Goal: Task Accomplishment & Management: Use online tool/utility

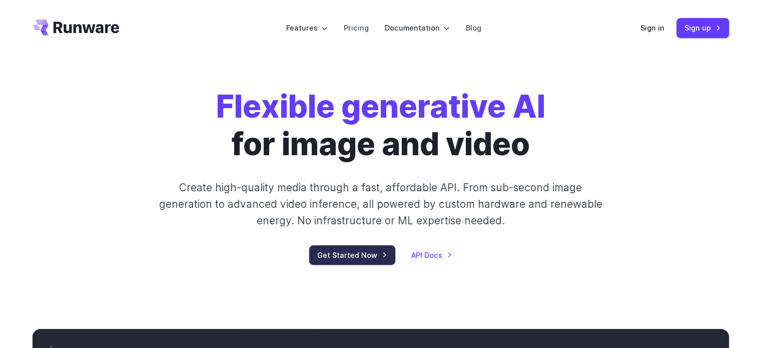
click at [348, 258] on link "Get Started Now" at bounding box center [352, 255] width 86 height 20
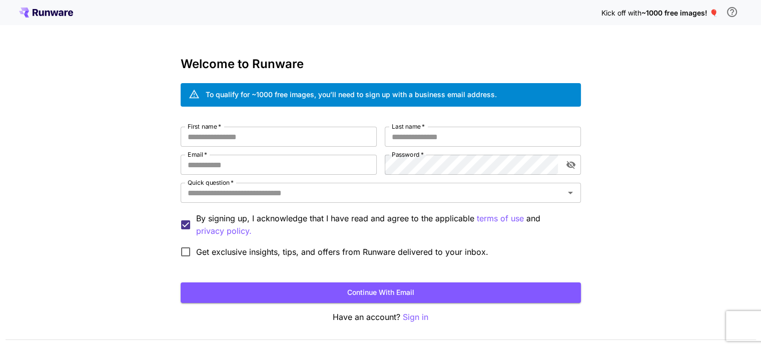
click at [54, 16] on icon at bounding box center [46, 13] width 54 height 10
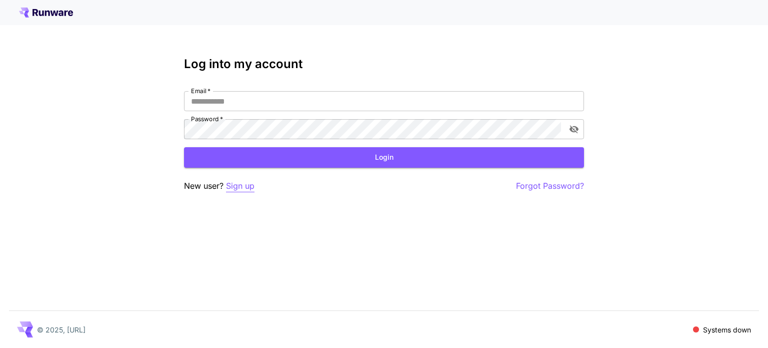
click at [247, 184] on p "Sign up" at bounding box center [240, 186] width 29 height 13
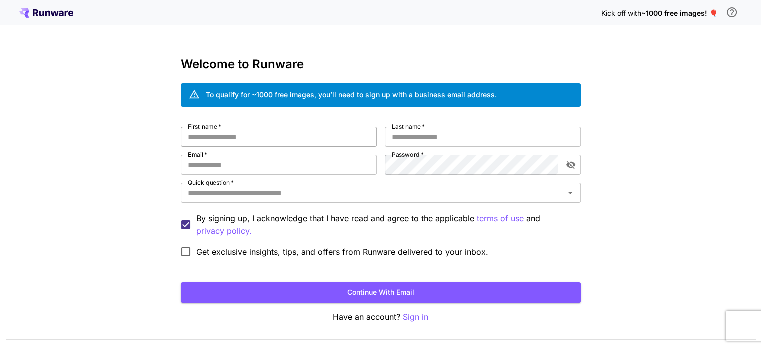
click at [266, 132] on input "First name   *" at bounding box center [279, 137] width 196 height 20
type input "***"
click at [430, 133] on input "Last name   *" at bounding box center [483, 137] width 196 height 20
type input "*"
click at [225, 170] on input "Email   *" at bounding box center [279, 165] width 196 height 20
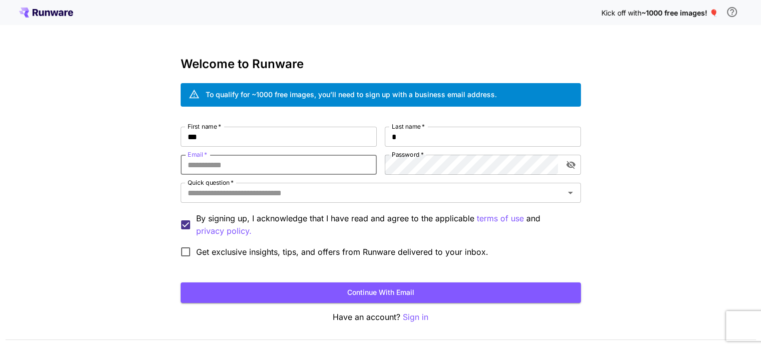
type input "**********"
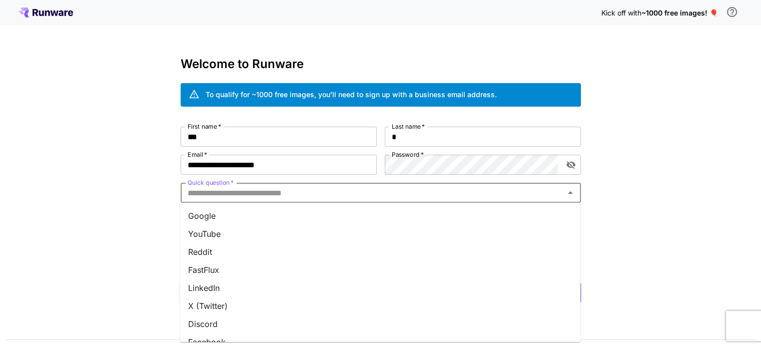
click at [216, 193] on input "Quick question   *" at bounding box center [373, 193] width 378 height 14
click at [220, 209] on li "Google" at bounding box center [380, 216] width 400 height 18
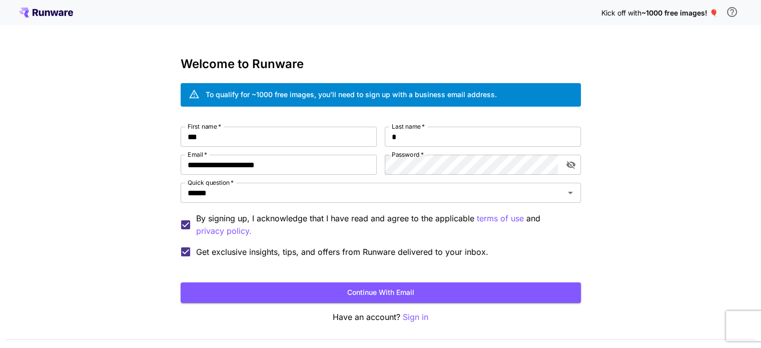
click at [215, 251] on span "Get exclusive insights, tips, and offers from Runware delivered to your inbox." at bounding box center [342, 252] width 292 height 12
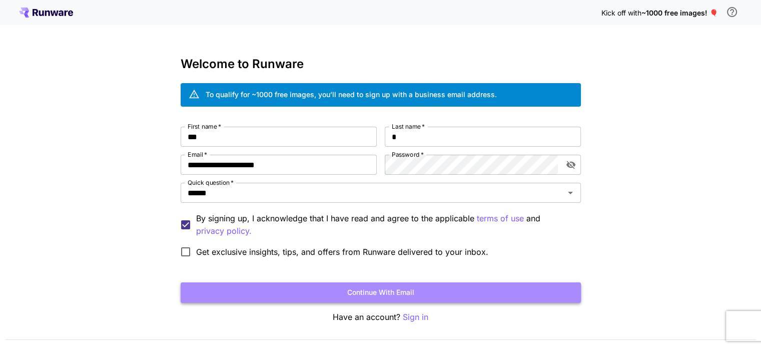
click at [376, 293] on button "Continue with email" at bounding box center [381, 292] width 400 height 21
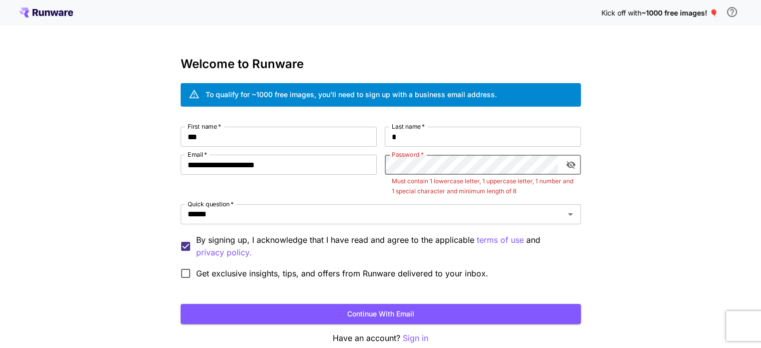
click at [377, 166] on div "**********" at bounding box center [381, 205] width 400 height 157
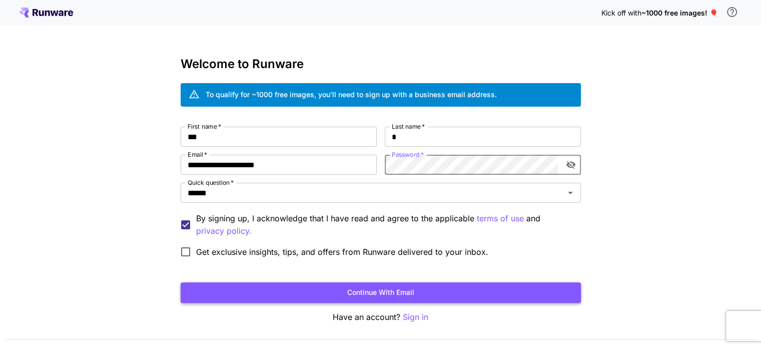
click at [383, 290] on button "Continue with email" at bounding box center [381, 292] width 400 height 21
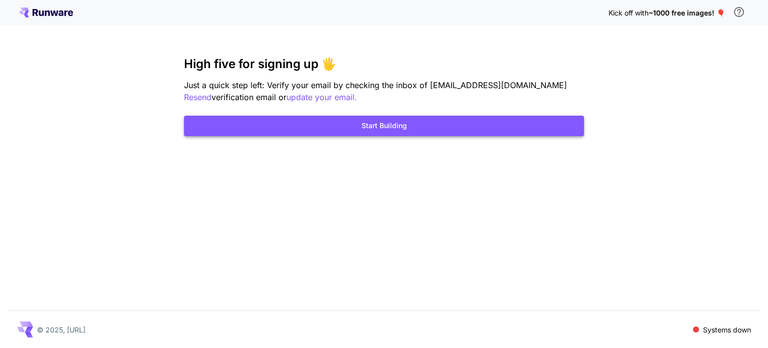
click at [392, 130] on button "Start Building" at bounding box center [384, 126] width 400 height 21
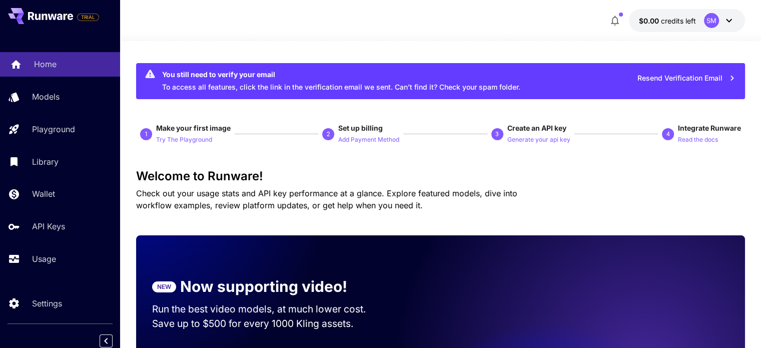
click at [47, 63] on p "Home" at bounding box center [45, 64] width 23 height 12
click at [180, 139] on p "Try The Playground" at bounding box center [184, 140] width 56 height 10
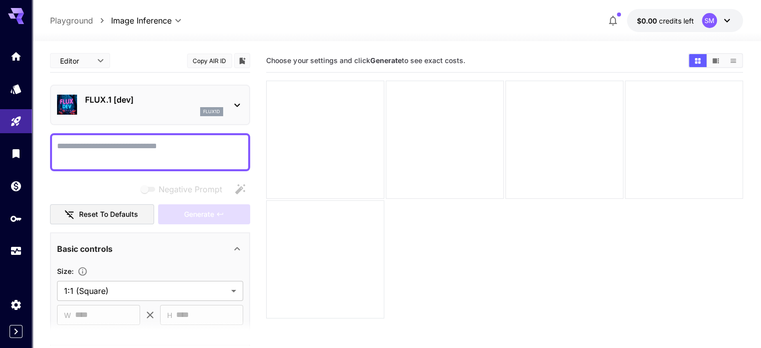
click at [107, 155] on textarea "Negative Prompt" at bounding box center [150, 152] width 186 height 24
click at [110, 154] on textarea "Negative Prompt" at bounding box center [150, 152] width 186 height 24
click at [436, 59] on span "Choose your settings and click Generate to see exact costs." at bounding box center [365, 60] width 199 height 9
click at [153, 143] on textarea "Negative Prompt" at bounding box center [150, 152] width 186 height 24
click at [236, 103] on icon at bounding box center [237, 105] width 12 height 12
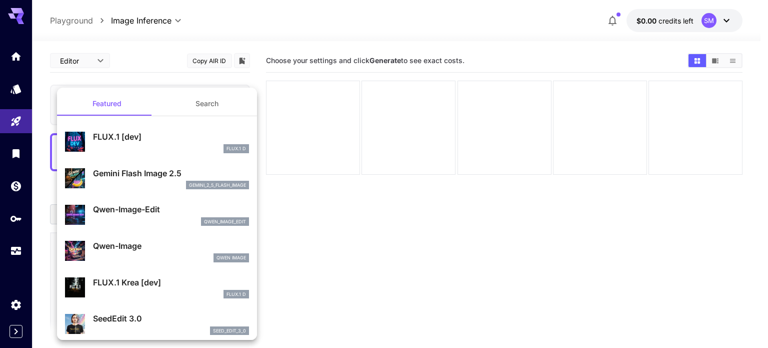
click at [347, 239] on div at bounding box center [384, 174] width 768 height 348
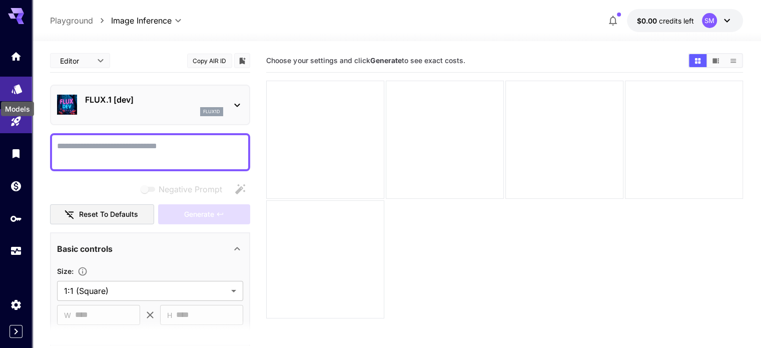
click at [19, 84] on icon "Models" at bounding box center [17, 86] width 11 height 10
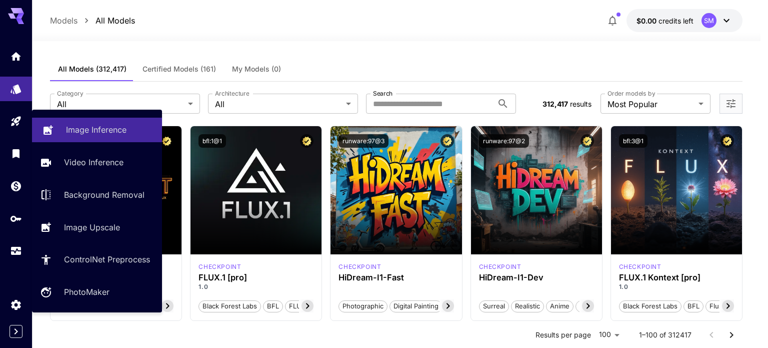
click at [85, 124] on p "Image Inference" at bounding box center [96, 130] width 61 height 12
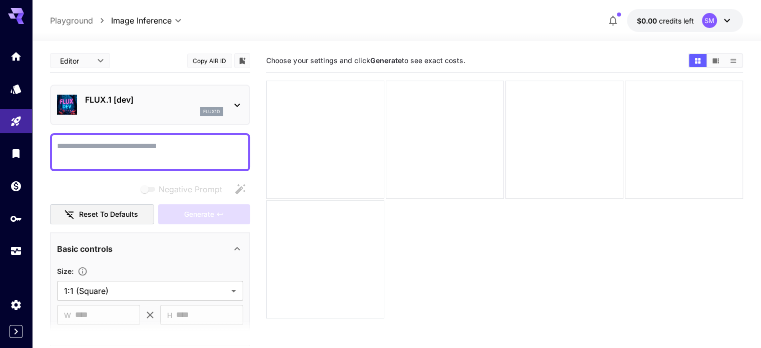
click at [104, 144] on textarea "Negative Prompt" at bounding box center [150, 152] width 186 height 24
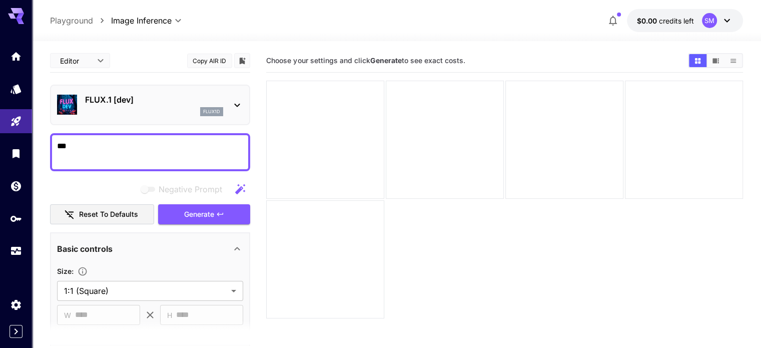
type textarea "***"
click at [212, 101] on p "FLUX.1 [dev]" at bounding box center [154, 100] width 138 height 12
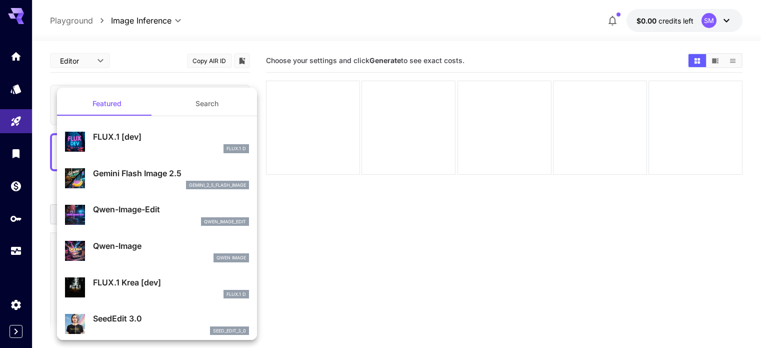
click at [128, 173] on p "Gemini Flash Image 2.5" at bounding box center [171, 173] width 156 height 12
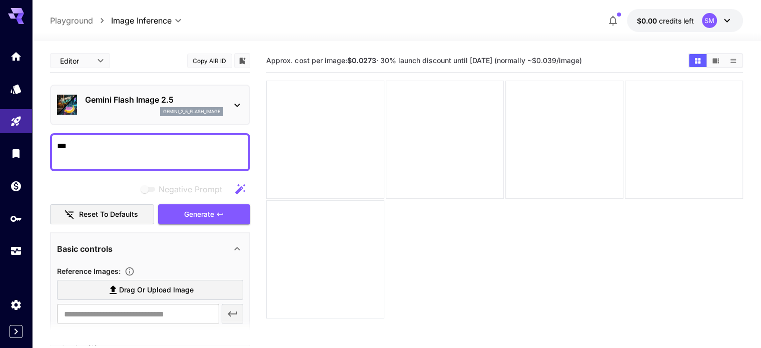
drag, startPoint x: 96, startPoint y: 137, endPoint x: 52, endPoint y: 137, distance: 44.5
click at [52, 137] on div "***" at bounding box center [150, 152] width 200 height 38
click at [94, 150] on textarea "***" at bounding box center [150, 152] width 186 height 24
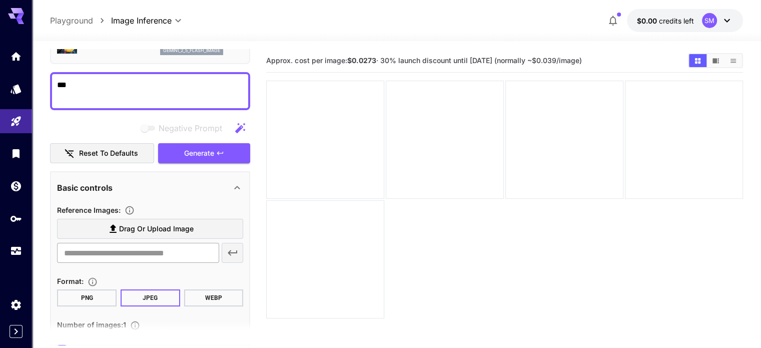
scroll to position [100, 0]
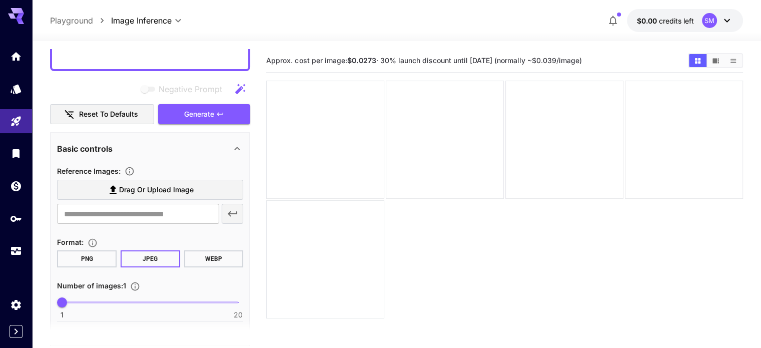
click at [140, 186] on span "Drag or upload image" at bounding box center [156, 190] width 75 height 13
click at [0, 0] on input "Drag or upload image" at bounding box center [0, 0] width 0 height 0
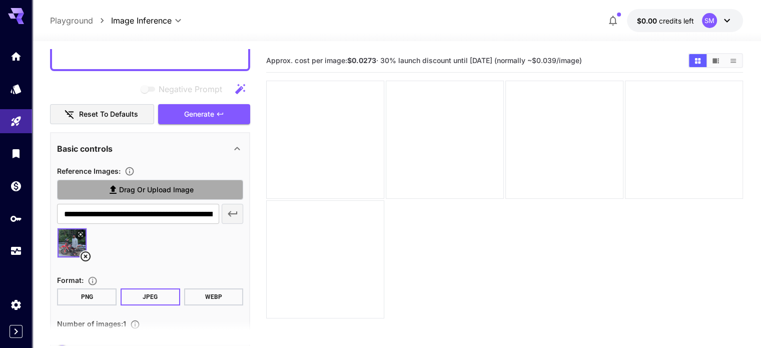
click at [148, 188] on span "Drag or upload image" at bounding box center [156, 190] width 75 height 13
click at [0, 0] on input "Drag or upload image" at bounding box center [0, 0] width 0 height 0
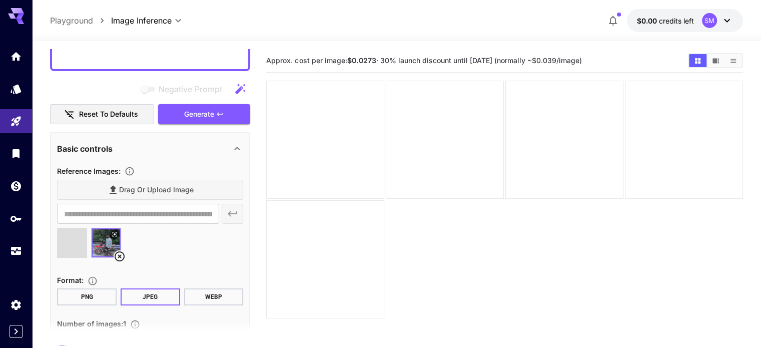
type input "**********"
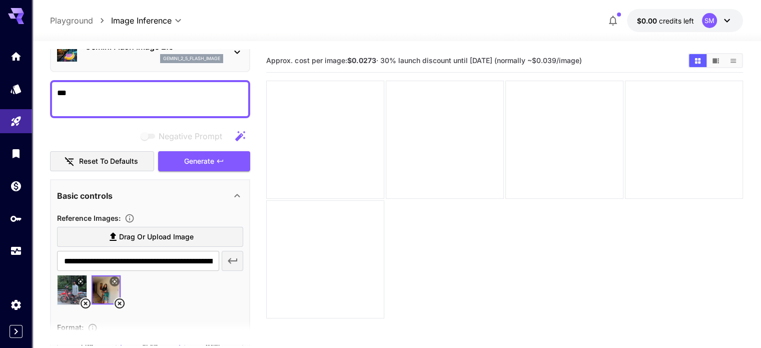
scroll to position [50, 0]
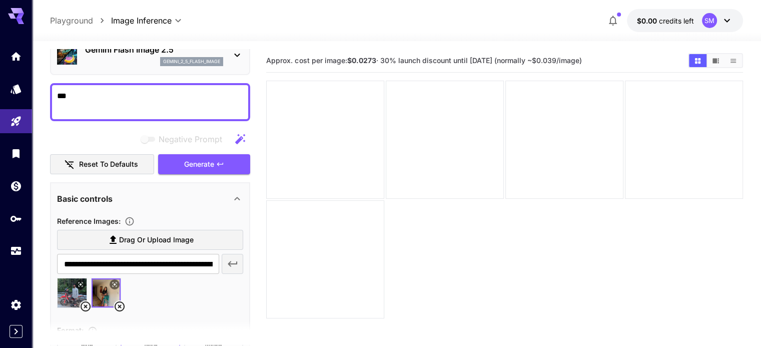
drag, startPoint x: 97, startPoint y: 95, endPoint x: 49, endPoint y: 92, distance: 48.1
click at [49, 92] on section "**********" at bounding box center [396, 234] width 729 height 386
paste textarea "**********"
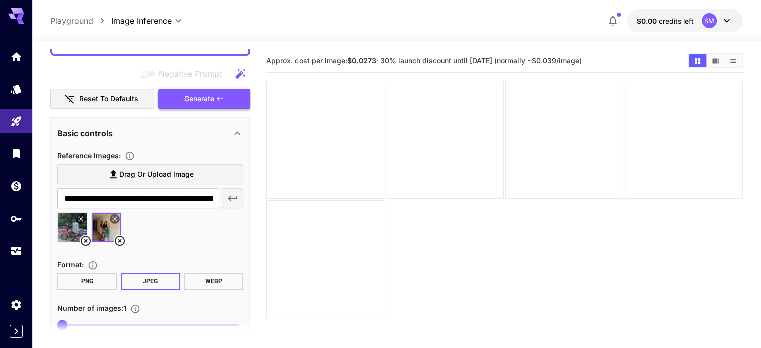
scroll to position [718, 0]
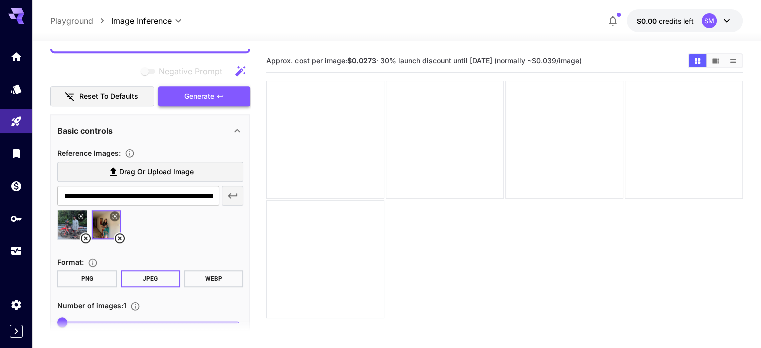
type textarea "**********"
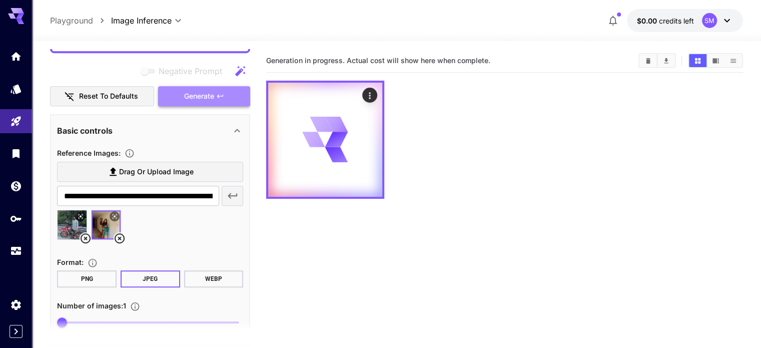
click at [196, 94] on span "Generate" at bounding box center [199, 96] width 30 height 13
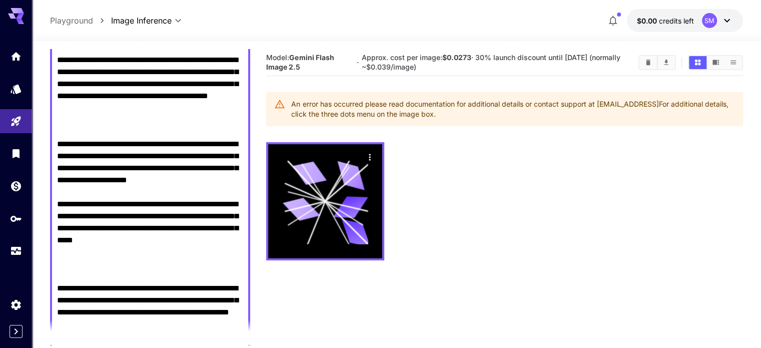
scroll to position [0, 0]
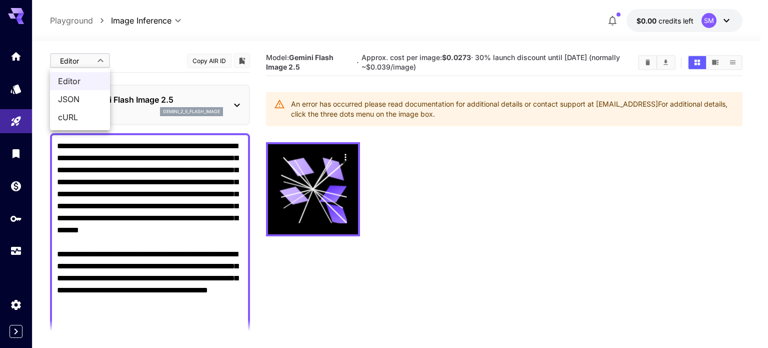
click at [92, 60] on body "**********" at bounding box center [384, 213] width 768 height 427
click at [90, 62] on div at bounding box center [384, 174] width 768 height 348
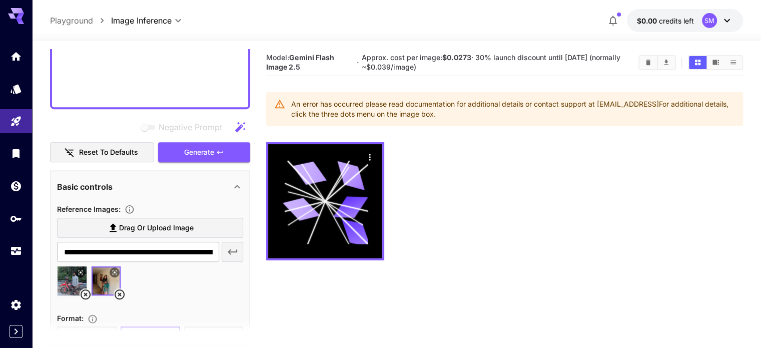
scroll to position [700, 0]
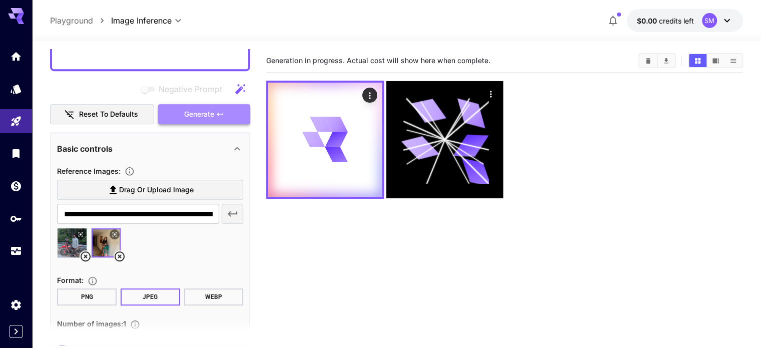
click at [196, 114] on span "Generate" at bounding box center [199, 114] width 30 height 13
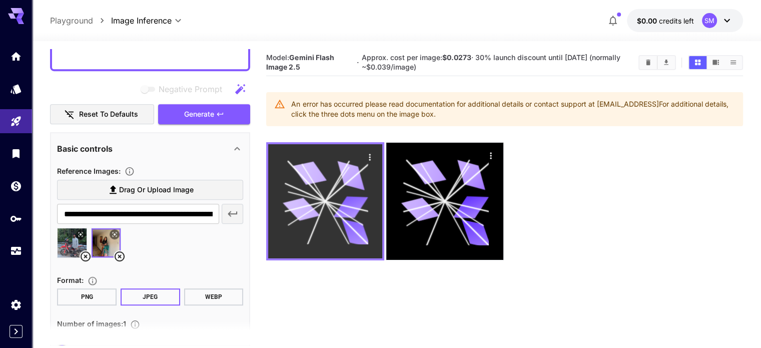
click at [334, 196] on icon at bounding box center [350, 207] width 35 height 22
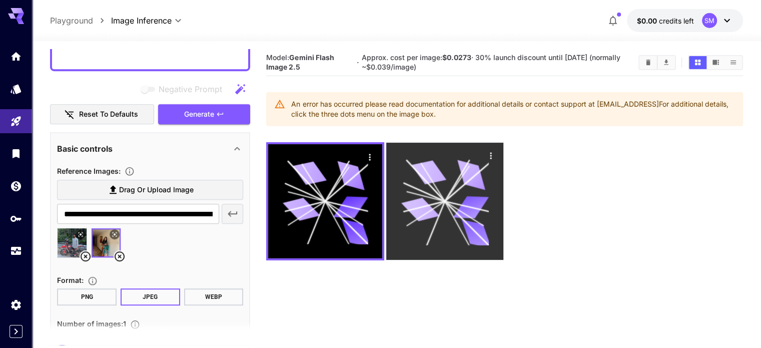
click at [401, 195] on icon at bounding box center [420, 209] width 38 height 29
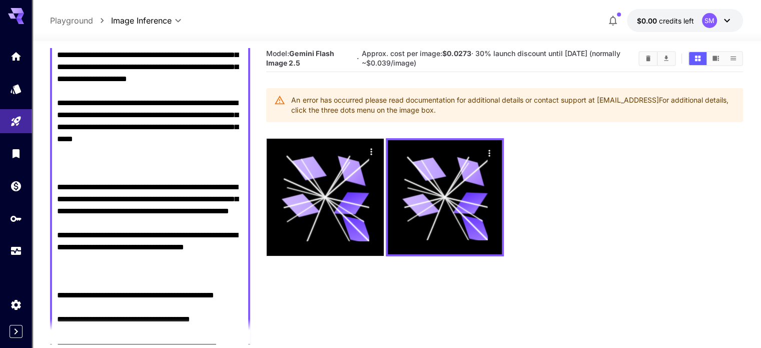
scroll to position [0, 0]
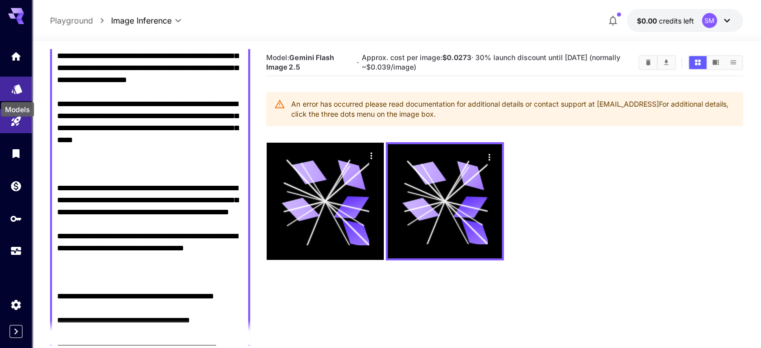
click at [18, 85] on icon "Models" at bounding box center [17, 86] width 11 height 10
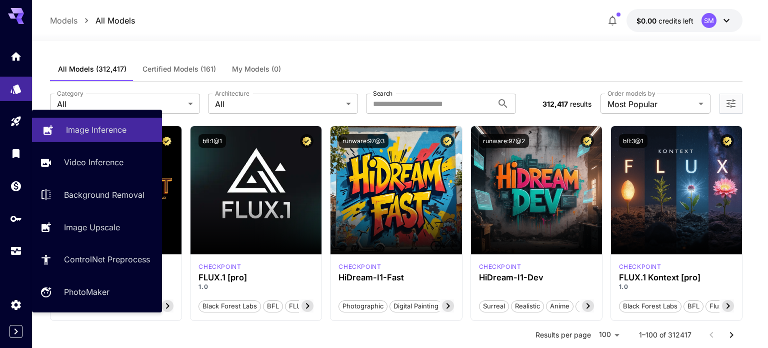
click at [96, 130] on p "Image Inference" at bounding box center [96, 130] width 61 height 12
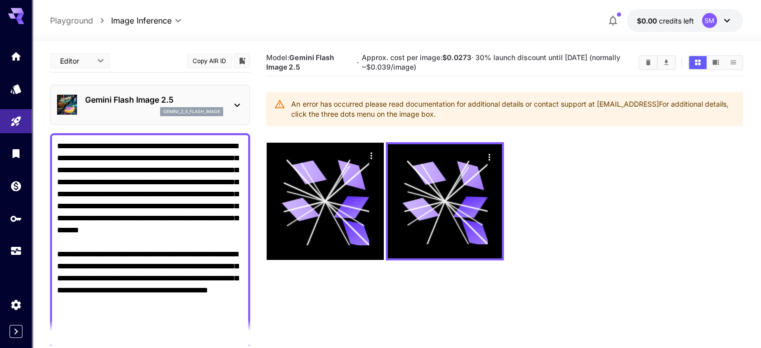
click at [237, 102] on icon at bounding box center [237, 105] width 12 height 12
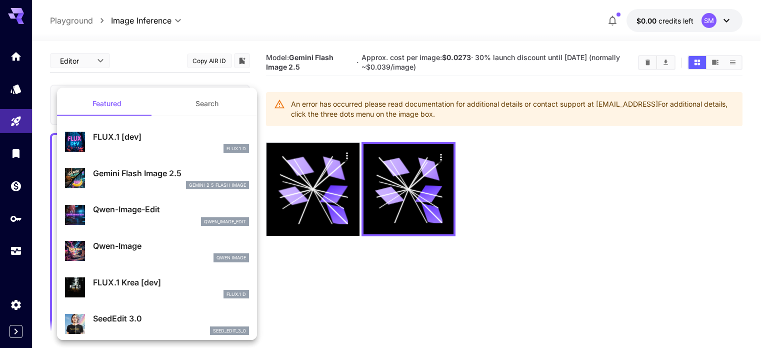
click at [148, 148] on div "FLUX.1 D" at bounding box center [171, 148] width 156 height 9
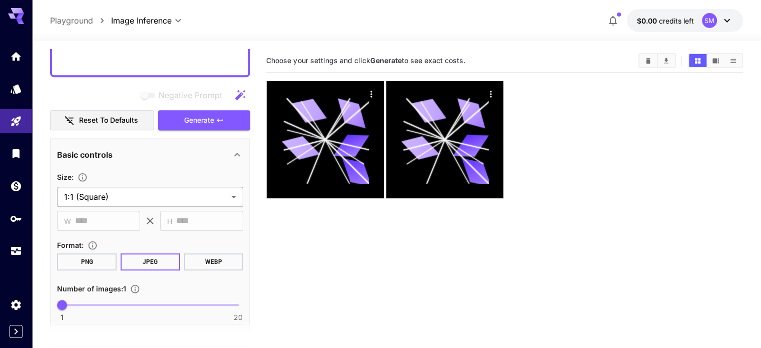
scroll to position [700, 0]
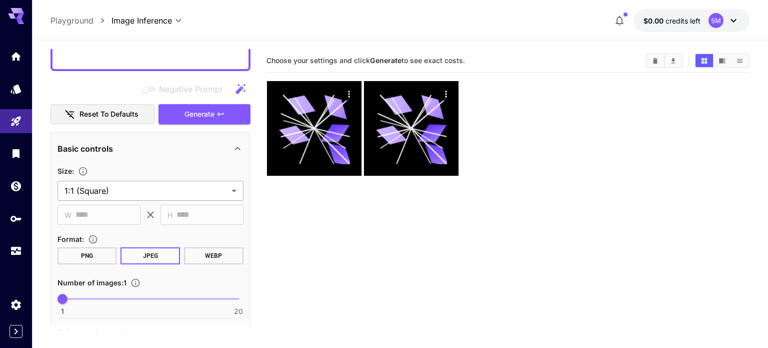
click at [132, 194] on body "**********" at bounding box center [384, 213] width 768 height 427
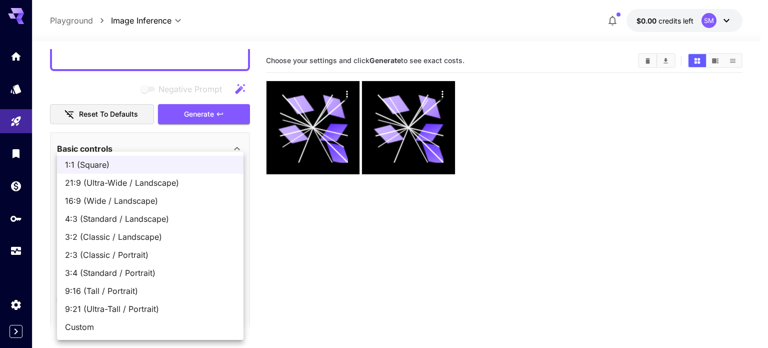
click at [112, 273] on span "3:4 (Standard / Portrait)" at bounding box center [150, 273] width 171 height 12
type input "**********"
type input "***"
type input "****"
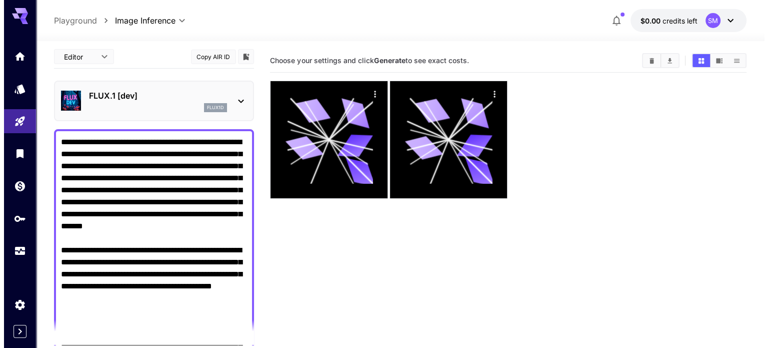
scroll to position [0, 0]
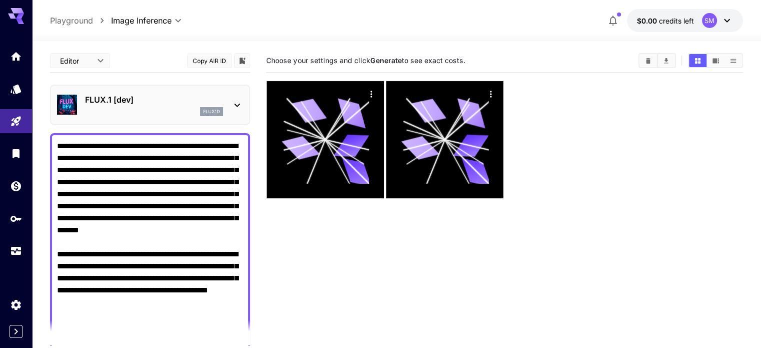
click at [226, 100] on div "FLUX.1 [dev] flux1d" at bounding box center [150, 105] width 186 height 31
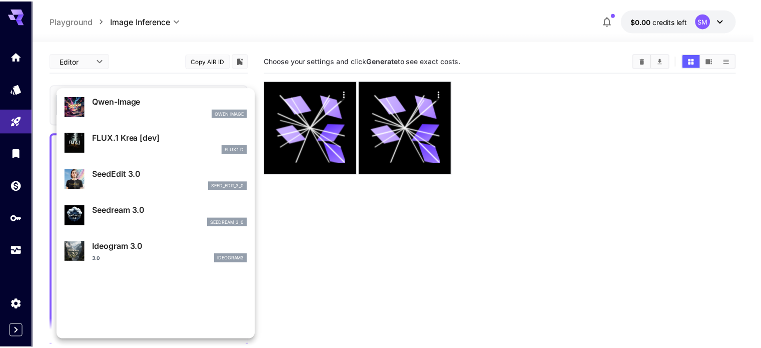
scroll to position [150, 0]
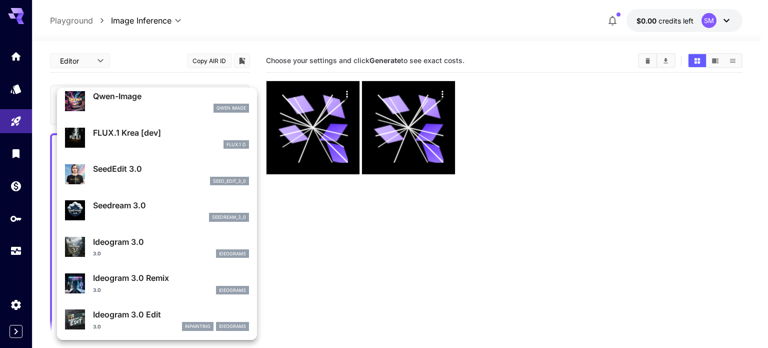
click at [160, 137] on p "FLUX.1 Krea [dev]" at bounding box center [171, 133] width 156 height 12
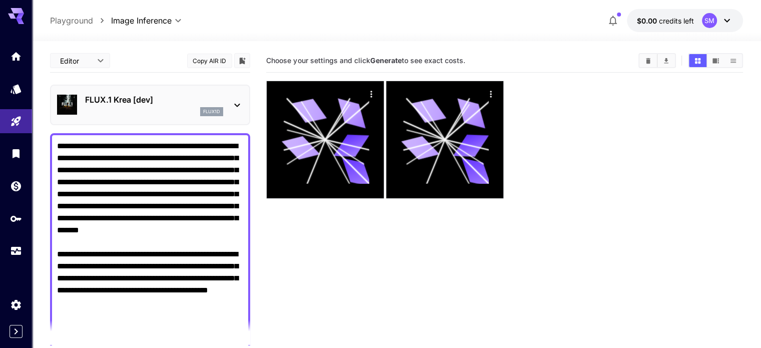
click at [226, 96] on div "FLUX.1 Krea [dev] flux1d" at bounding box center [150, 105] width 186 height 31
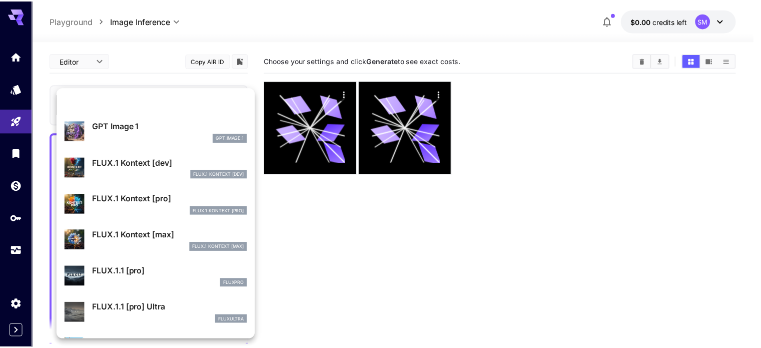
scroll to position [522, 0]
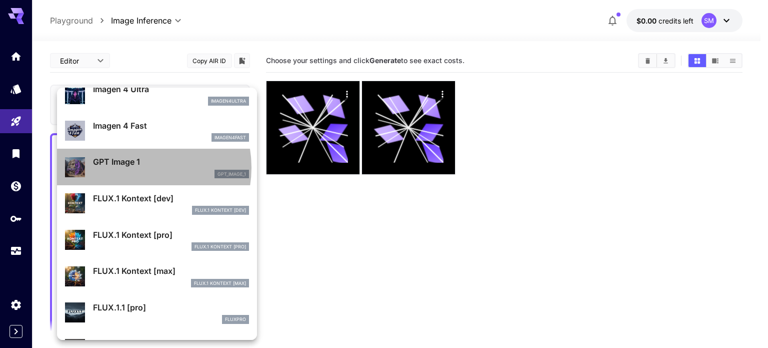
click at [140, 167] on p "GPT Image 1" at bounding box center [171, 162] width 156 height 12
type input "**********"
type input "****"
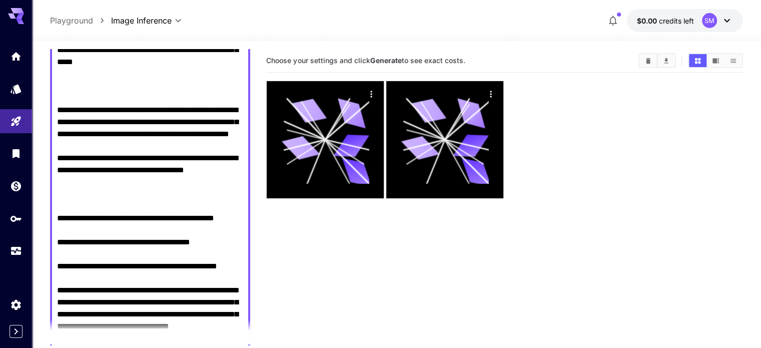
scroll to position [550, 0]
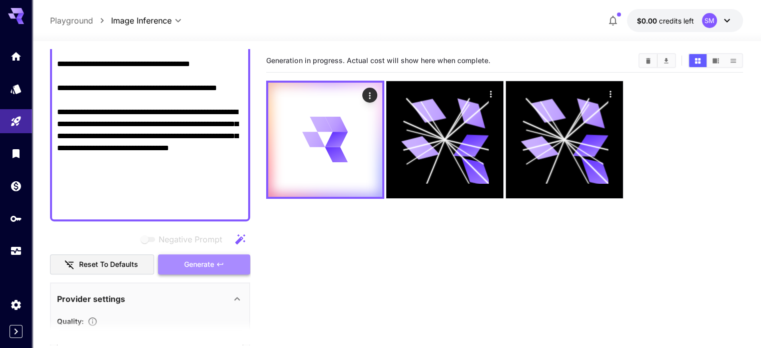
click at [201, 265] on span "Generate" at bounding box center [199, 264] width 30 height 13
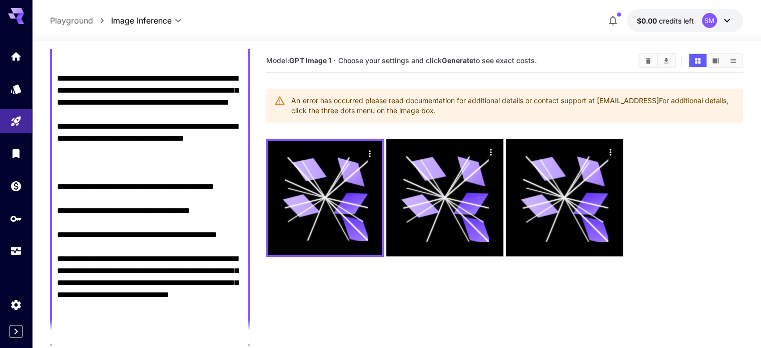
scroll to position [400, 0]
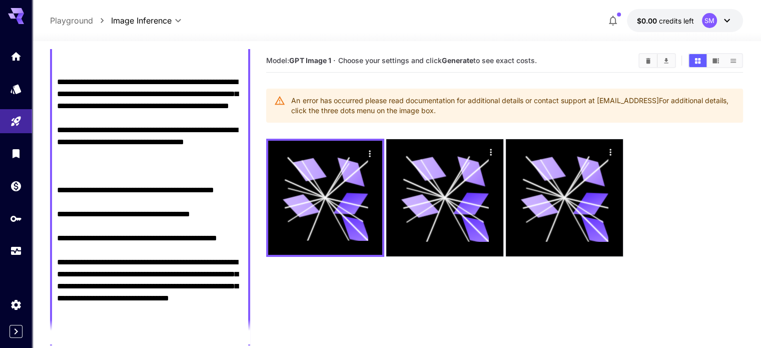
drag, startPoint x: 116, startPoint y: 290, endPoint x: 53, endPoint y: 84, distance: 215.3
click at [53, 84] on div at bounding box center [150, 52] width 200 height 638
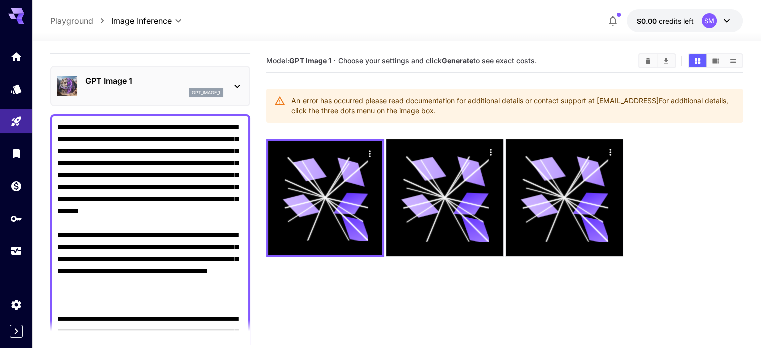
scroll to position [0, 0]
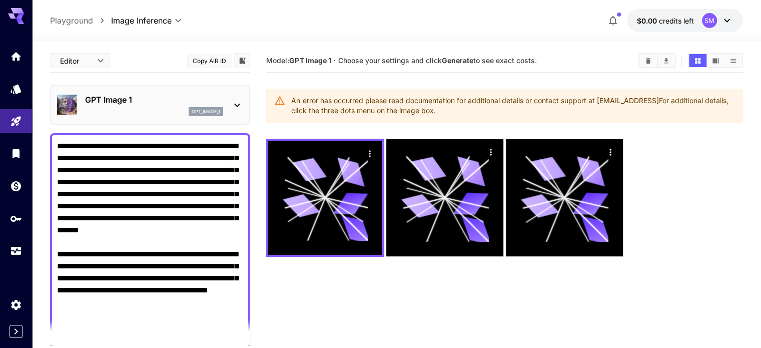
drag, startPoint x: 166, startPoint y: 250, endPoint x: 40, endPoint y: 258, distance: 126.3
click at [40, 258] on section "**********" at bounding box center [396, 234] width 729 height 386
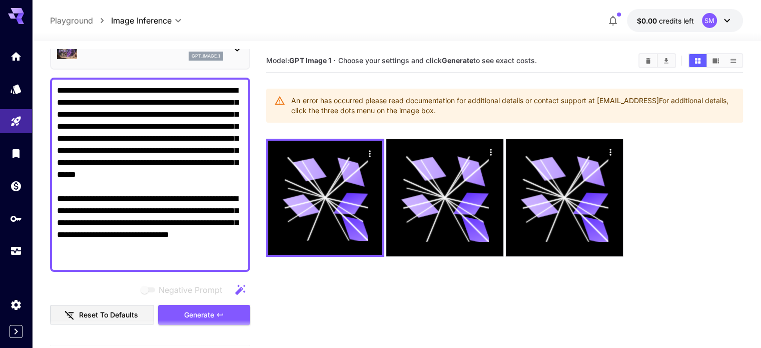
scroll to position [200, 0]
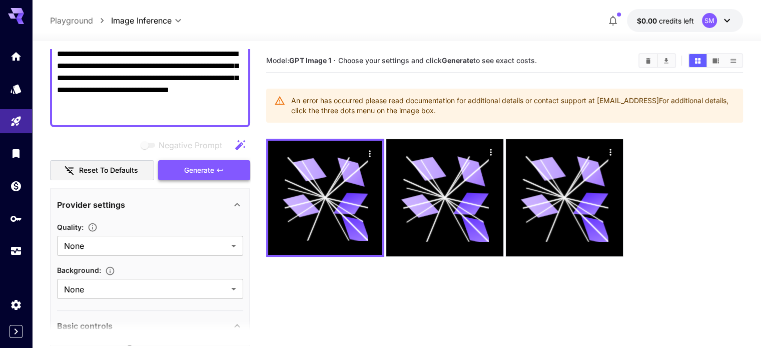
type textarea "**********"
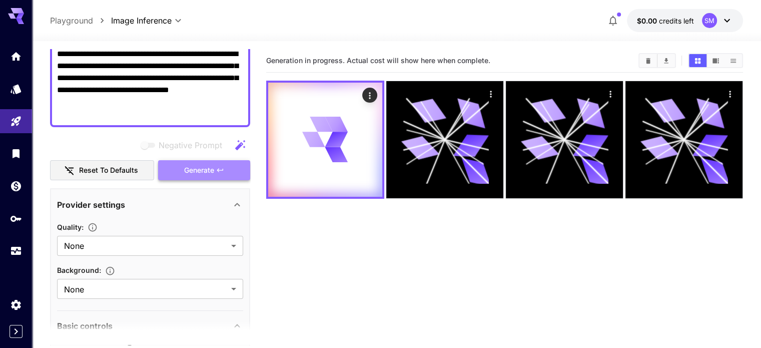
click at [202, 170] on span "Generate" at bounding box center [199, 170] width 30 height 13
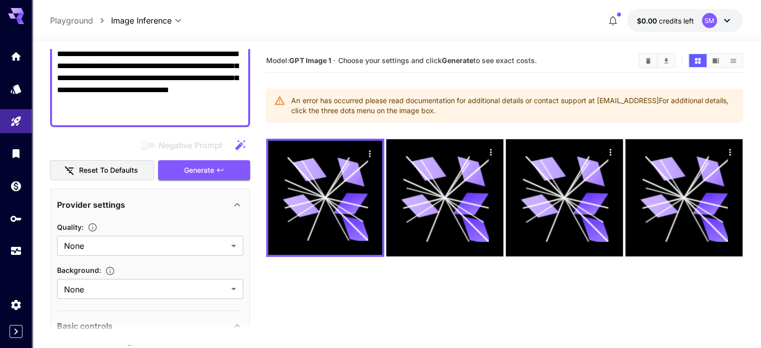
click at [196, 180] on div "**********" at bounding box center [150, 239] width 200 height 780
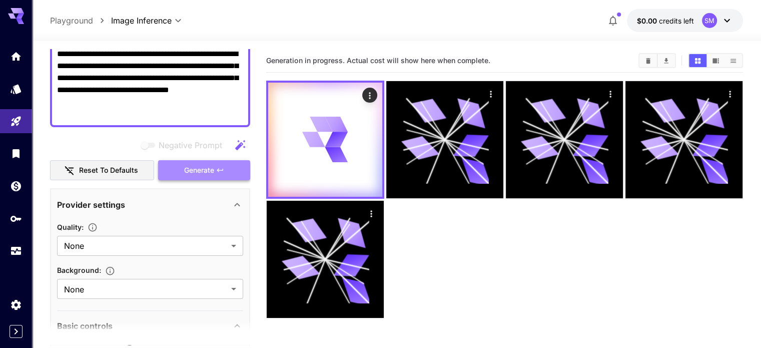
click at [203, 170] on span "Generate" at bounding box center [199, 170] width 30 height 13
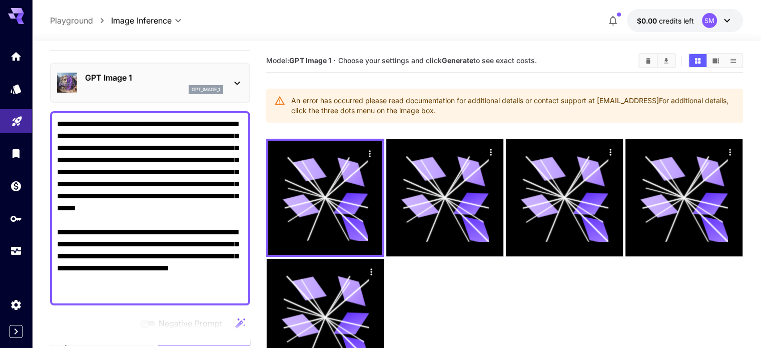
scroll to position [0, 0]
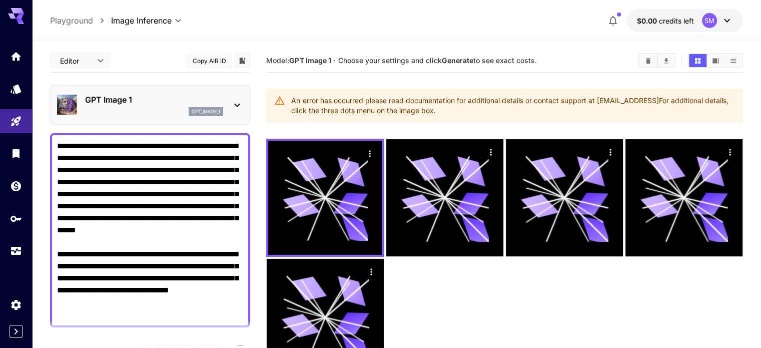
click at [237, 108] on icon at bounding box center [237, 105] width 12 height 12
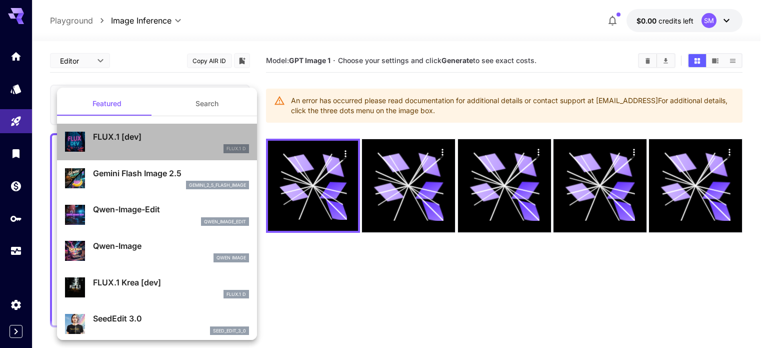
click at [158, 142] on p "FLUX.1 [dev]" at bounding box center [171, 137] width 156 height 12
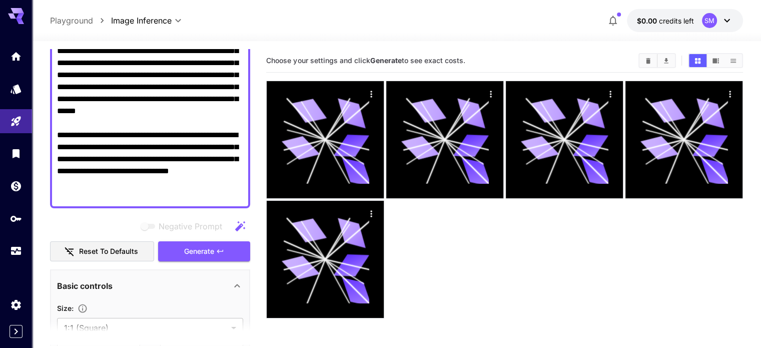
scroll to position [118, 0]
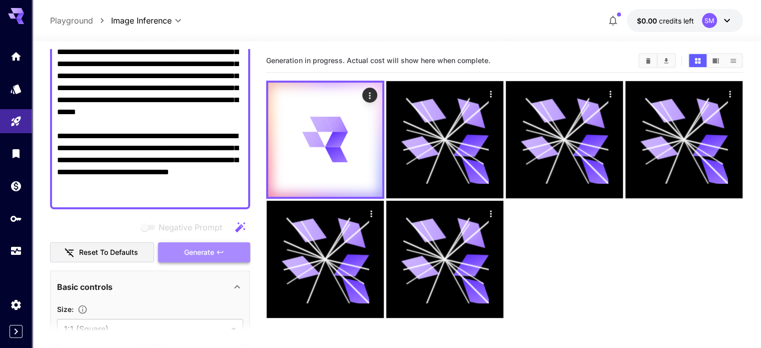
click at [194, 248] on span "Generate" at bounding box center [199, 252] width 30 height 13
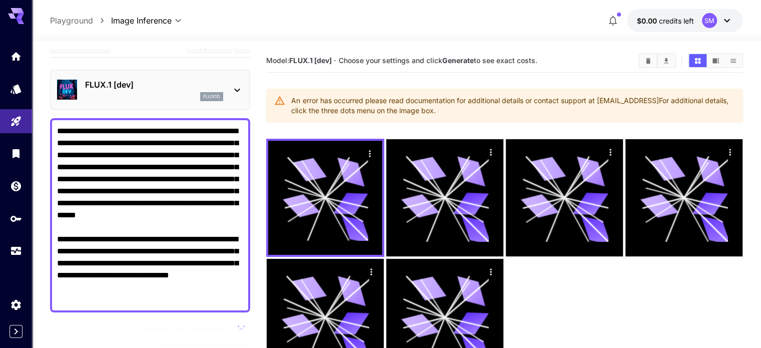
scroll to position [0, 0]
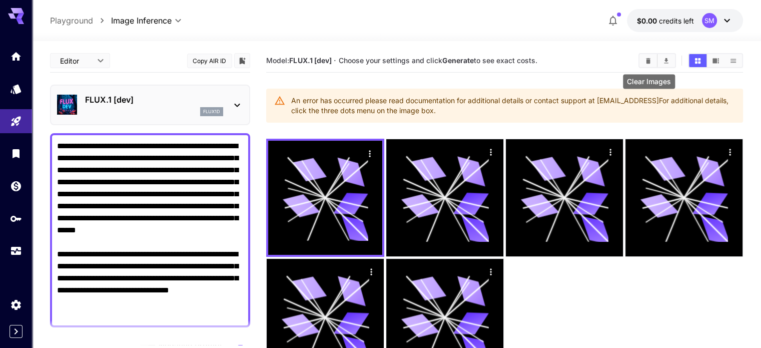
click at [647, 60] on icon "Clear Images" at bounding box center [648, 61] width 5 height 6
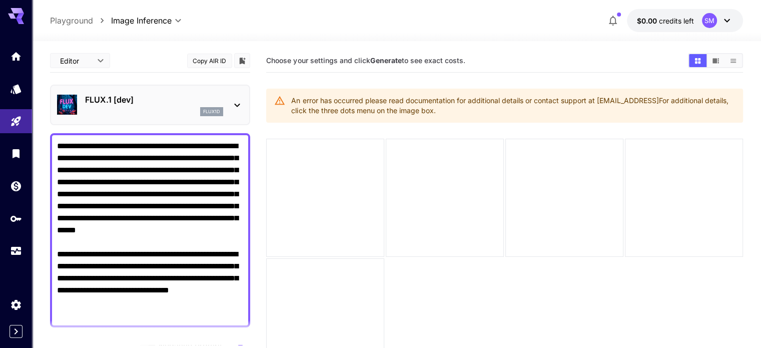
click at [664, 29] on div at bounding box center [396, 35] width 729 height 12
click at [677, 19] on span "credits left" at bounding box center [676, 21] width 35 height 9
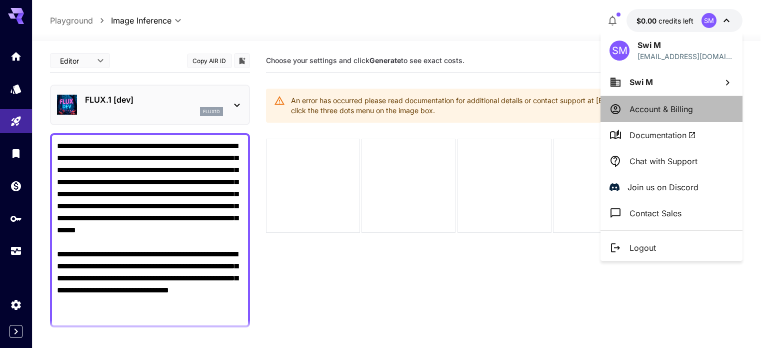
click at [660, 106] on p "Account & Billing" at bounding box center [662, 109] width 64 height 12
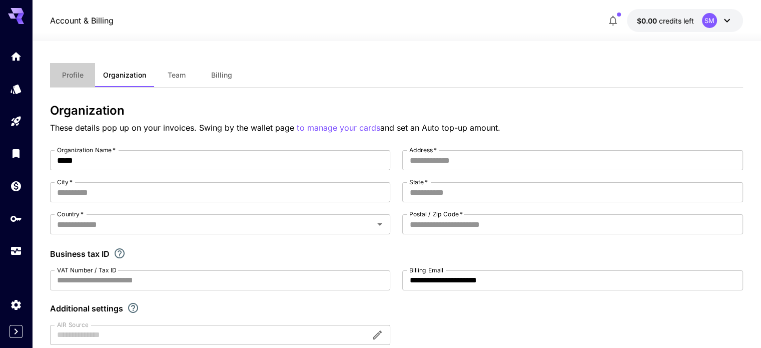
click at [86, 70] on button "Profile" at bounding box center [72, 75] width 45 height 24
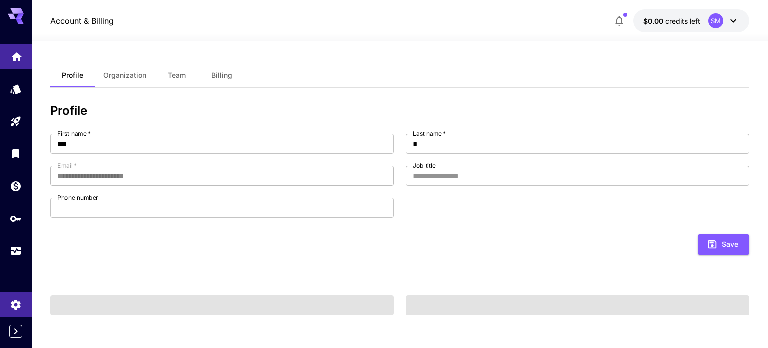
click at [15, 61] on link at bounding box center [16, 56] width 32 height 25
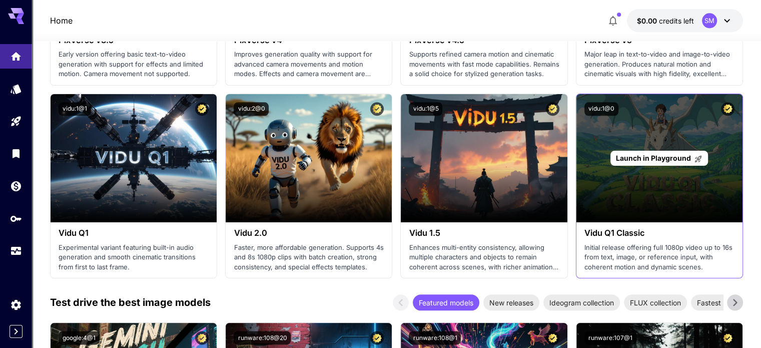
scroll to position [1100, 0]
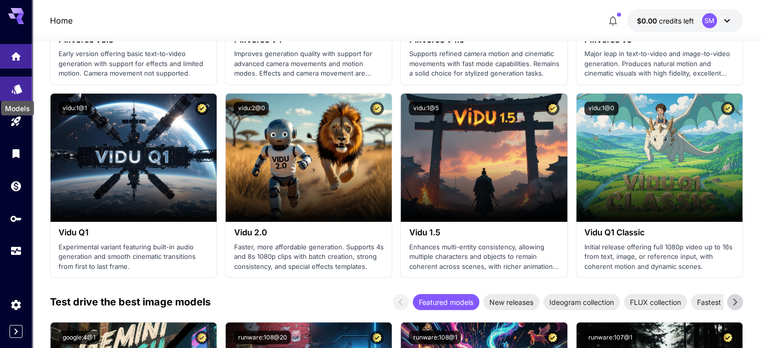
click at [13, 88] on icon "Models" at bounding box center [17, 86] width 12 height 12
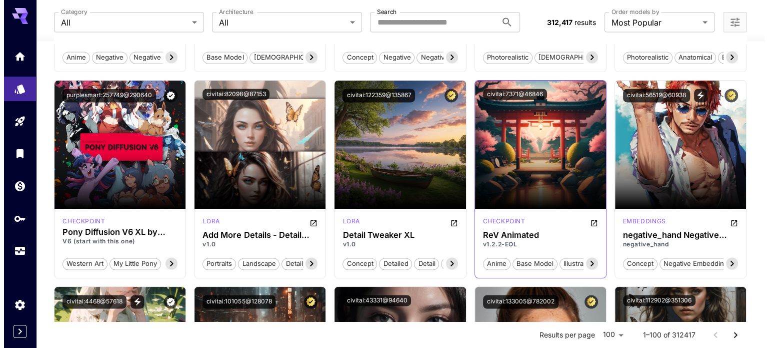
scroll to position [1450, 0]
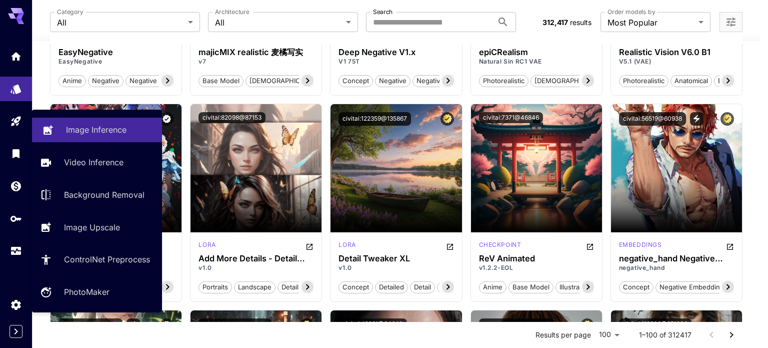
click at [86, 133] on p "Image Inference" at bounding box center [96, 130] width 61 height 12
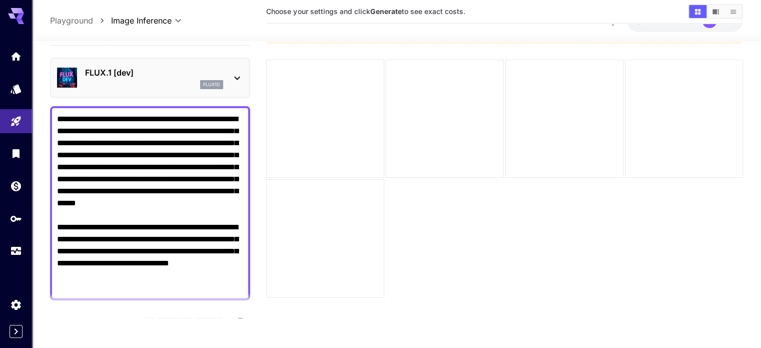
click at [220, 69] on p "FLUX.1 [dev]" at bounding box center [154, 73] width 138 height 12
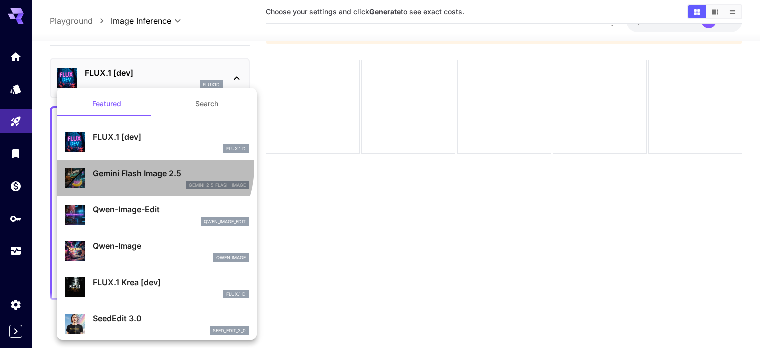
click at [150, 166] on div "Gemini Flash Image 2.5 gemini_2_5_flash_image" at bounding box center [157, 178] width 184 height 31
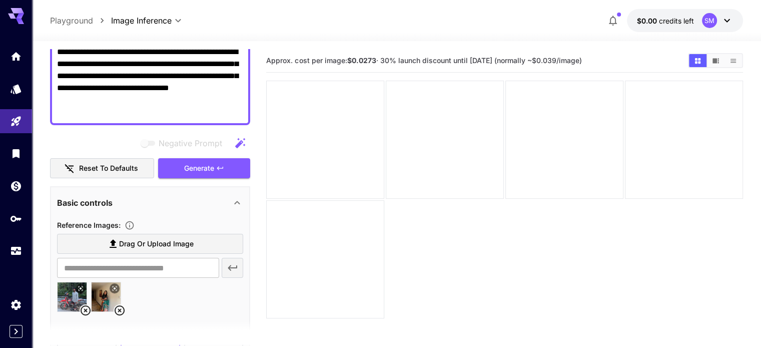
scroll to position [150, 0]
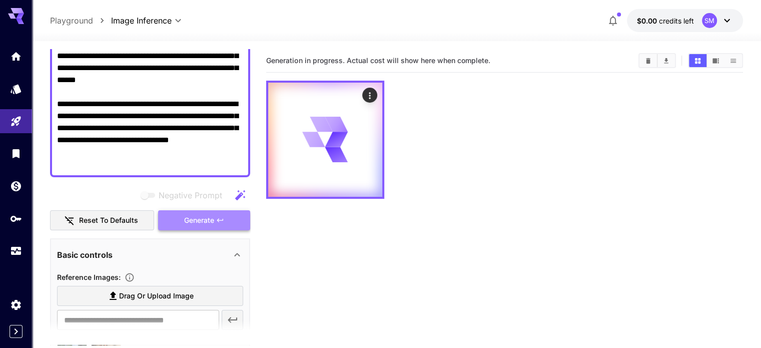
click at [217, 216] on icon "button" at bounding box center [220, 220] width 8 height 8
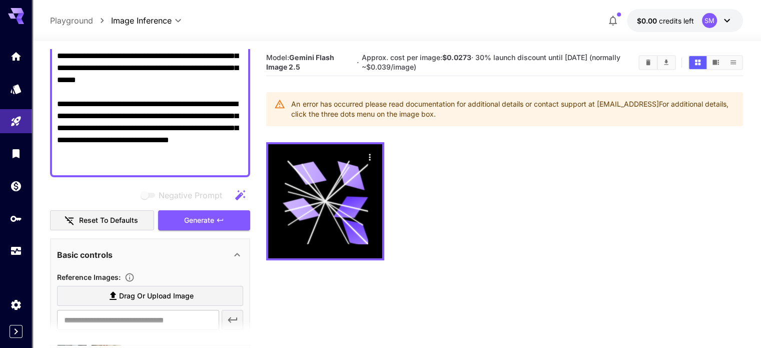
click at [307, 62] on h5 "Model: Gemini Flash Image 2.5" at bounding box center [310, 62] width 88 height 19
click at [667, 62] on icon "Download All" at bounding box center [666, 63] width 5 height 6
click at [731, 62] on icon "Show images in list view" at bounding box center [733, 63] width 8 height 8
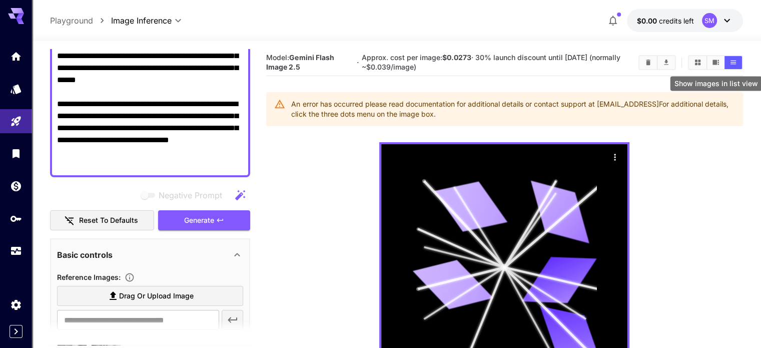
click at [731, 62] on icon "Show images in list view" at bounding box center [733, 63] width 8 height 8
click at [653, 64] on button "Clear Images" at bounding box center [648, 62] width 18 height 13
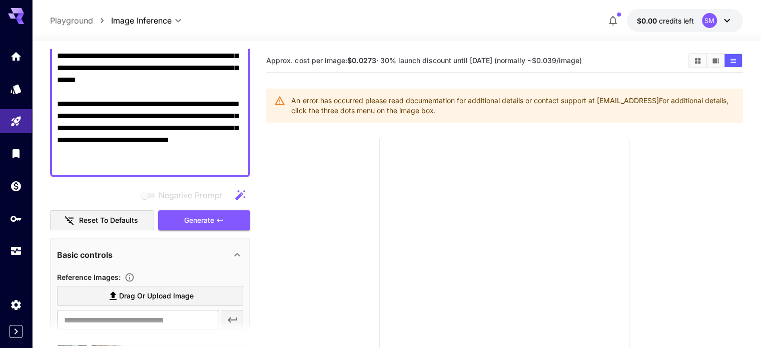
click at [710, 26] on div "SM" at bounding box center [709, 20] width 15 height 15
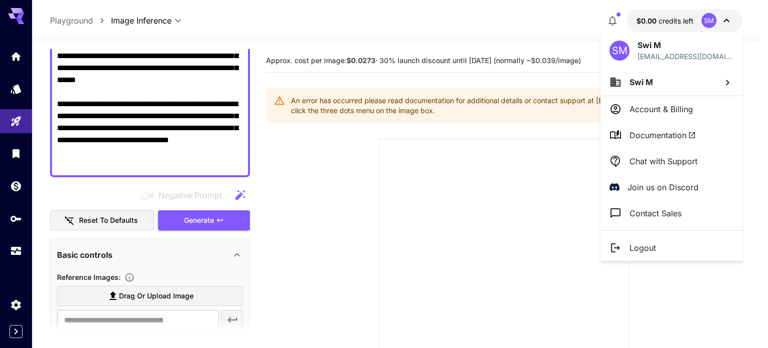
click at [660, 108] on p "Account & Billing" at bounding box center [662, 109] width 64 height 12
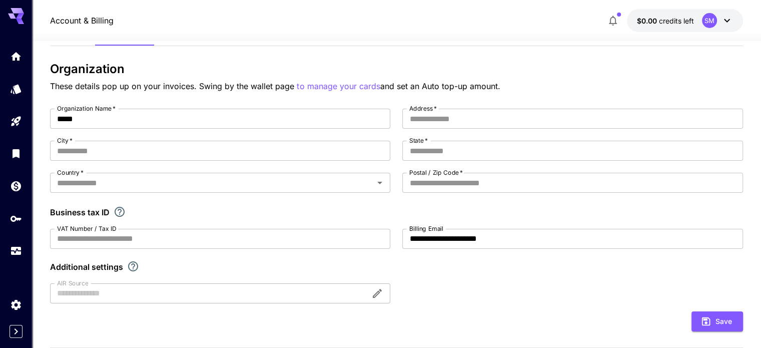
scroll to position [13, 0]
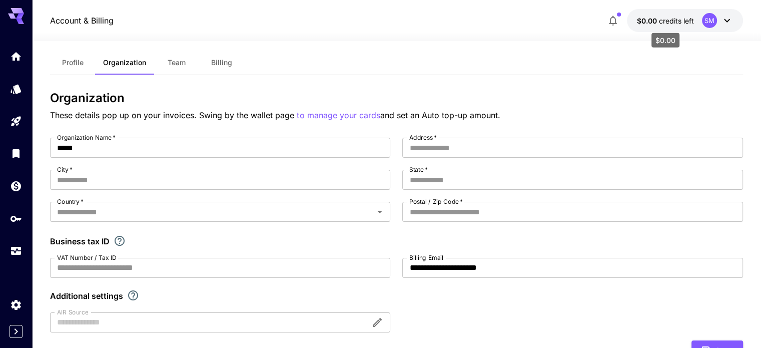
click at [673, 20] on span "credits left" at bounding box center [676, 21] width 35 height 9
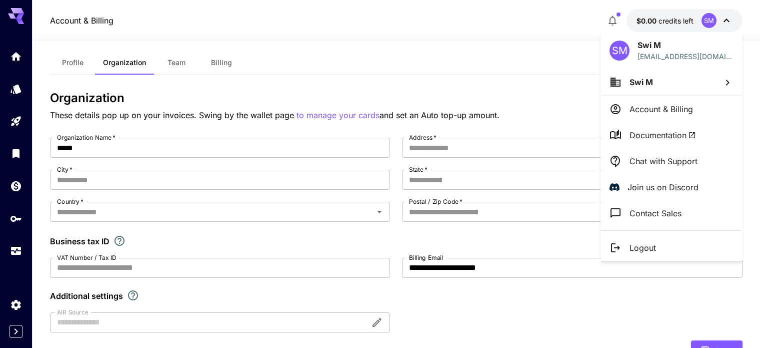
click at [665, 106] on p "Account & Billing" at bounding box center [662, 109] width 64 height 12
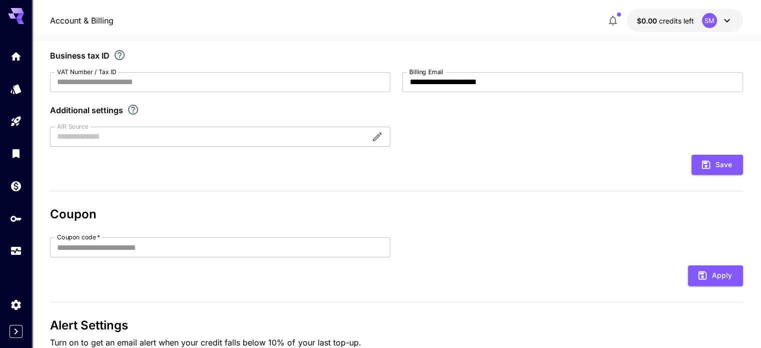
scroll to position [213, 0]
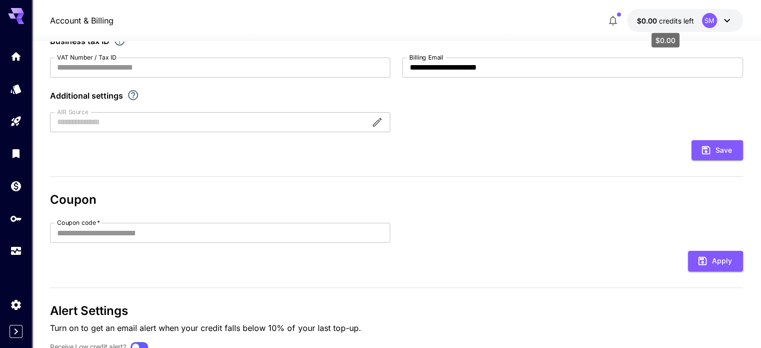
click at [653, 18] on span "$0.00" at bounding box center [648, 21] width 22 height 9
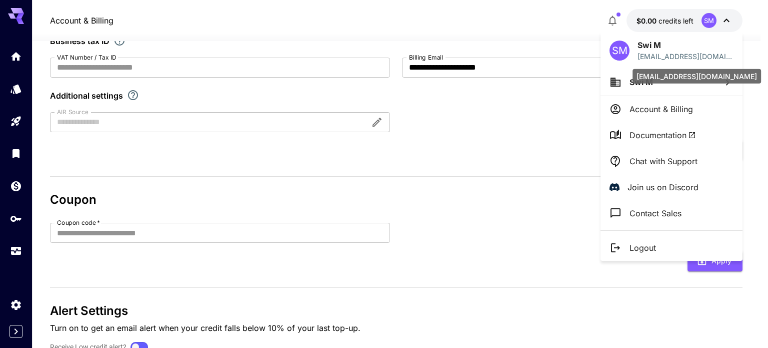
click at [654, 52] on p "cutegal.swiu@gmail.com" at bounding box center [686, 56] width 96 height 11
click at [615, 54] on div "SM" at bounding box center [620, 51] width 20 height 20
click at [619, 18] on div at bounding box center [384, 174] width 768 height 348
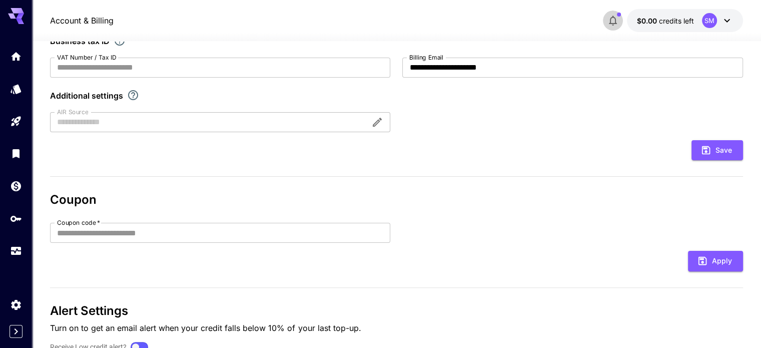
click at [616, 18] on icon "button" at bounding box center [613, 21] width 12 height 12
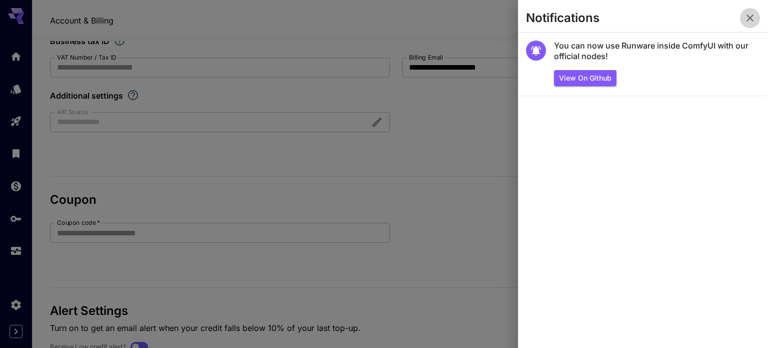
click at [742, 20] on button "button" at bounding box center [750, 18] width 20 height 20
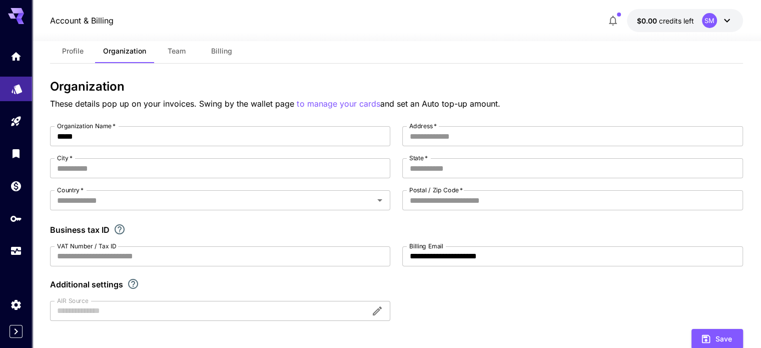
scroll to position [13, 0]
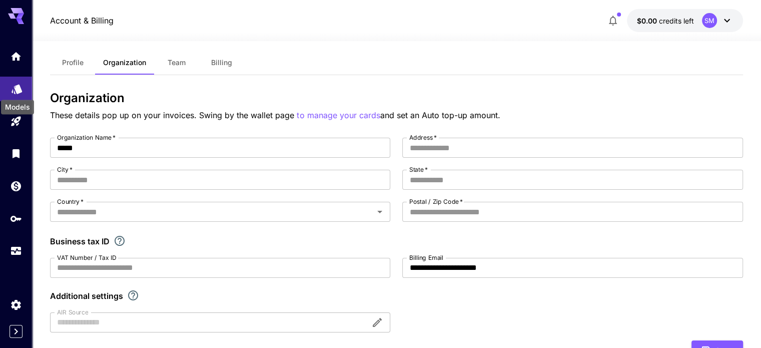
click at [20, 91] on icon "Models" at bounding box center [17, 86] width 12 height 12
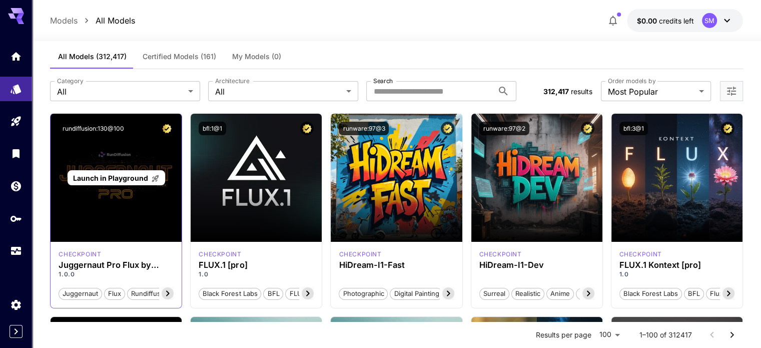
click at [132, 158] on div "Launch in Playground" at bounding box center [116, 178] width 131 height 128
click at [114, 216] on div "Launch in Playground" at bounding box center [116, 178] width 131 height 128
click at [120, 179] on span "Launch in Playground" at bounding box center [110, 178] width 75 height 9
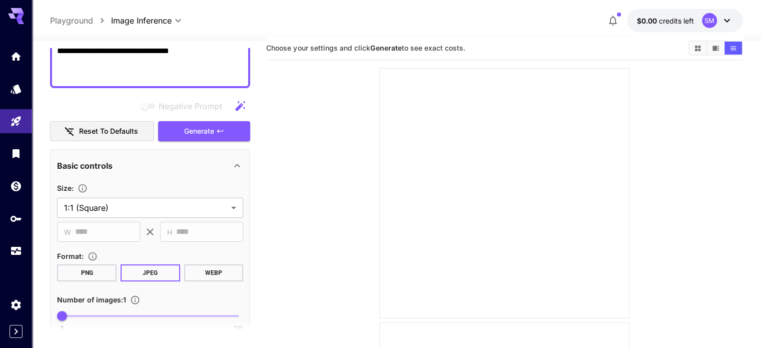
scroll to position [200, 0]
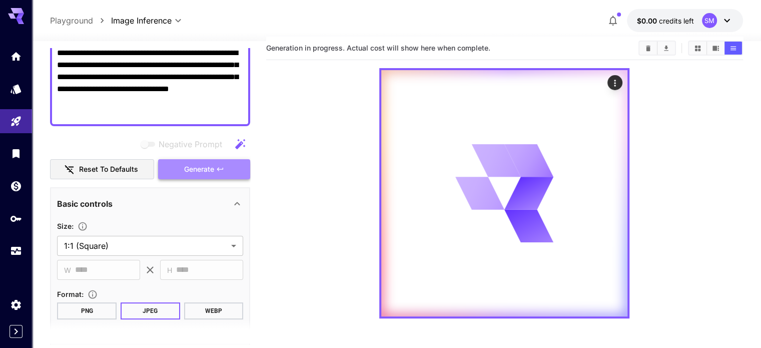
click at [192, 168] on span "Generate" at bounding box center [199, 169] width 30 height 13
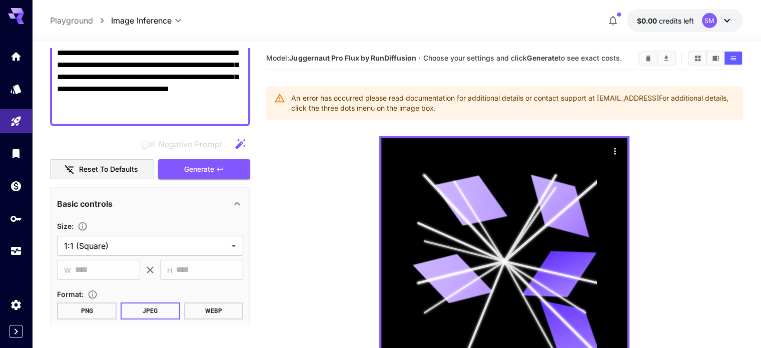
scroll to position [0, 0]
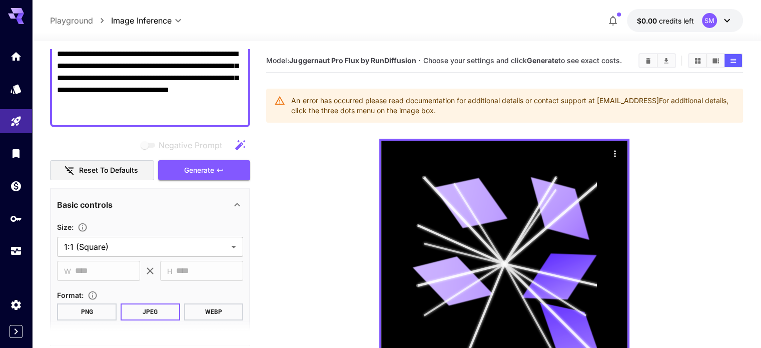
click at [673, 16] on p "$0.00 credits left" at bounding box center [665, 21] width 57 height 11
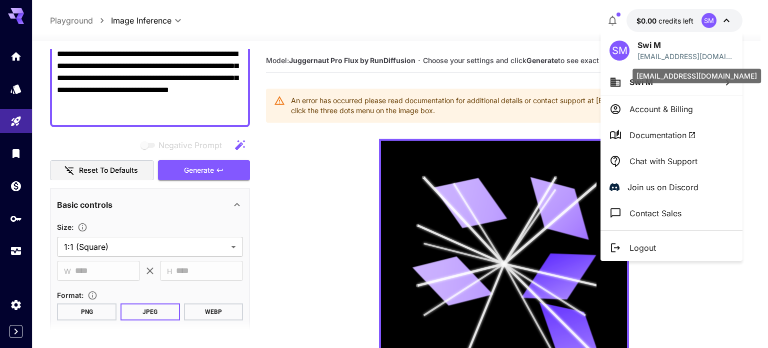
click at [650, 52] on p "cutegal.swiu@gmail.com" at bounding box center [686, 56] width 96 height 11
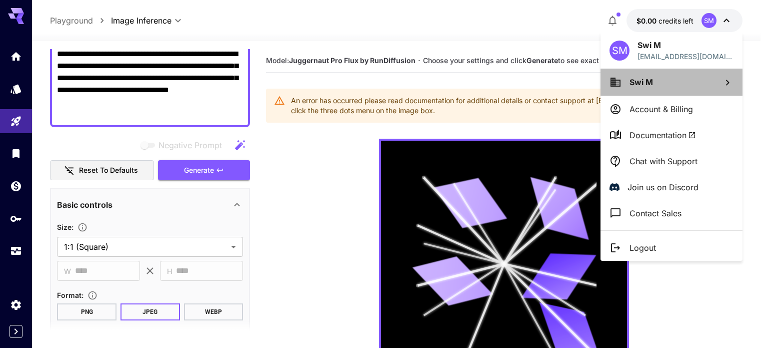
click at [647, 83] on span "Swi M" at bounding box center [642, 82] width 24 height 10
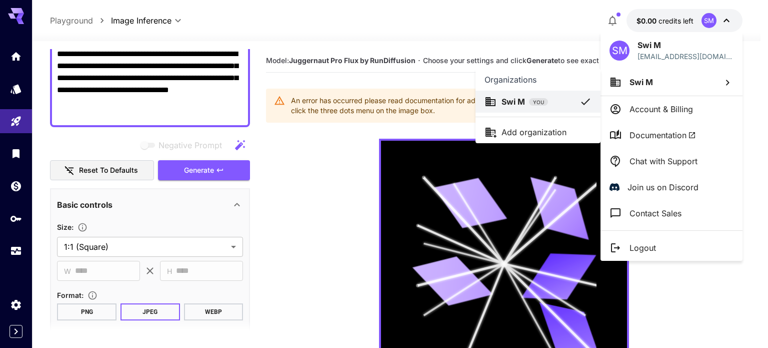
click at [671, 110] on div at bounding box center [384, 174] width 768 height 348
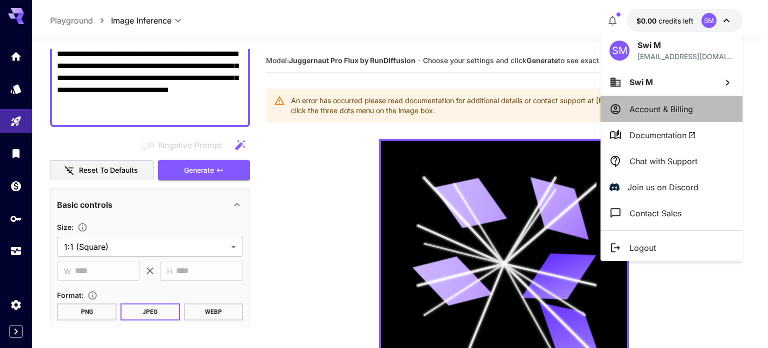
click at [669, 105] on p "Account & Billing" at bounding box center [662, 109] width 64 height 12
